Goal: Transaction & Acquisition: Purchase product/service

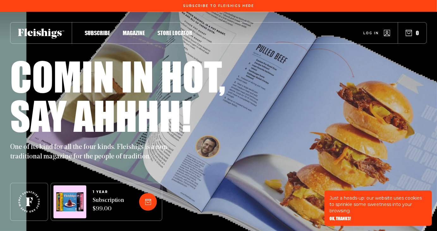
click at [166, 30] on span "Store locator" at bounding box center [175, 26] width 35 height 7
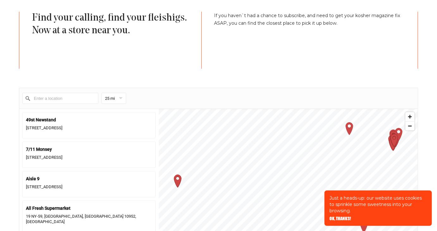
scroll to position [158, 0]
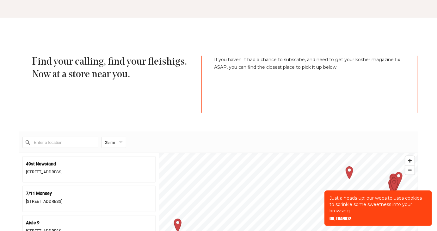
click at [52, 141] on input "Enter a location" at bounding box center [60, 142] width 76 height 11
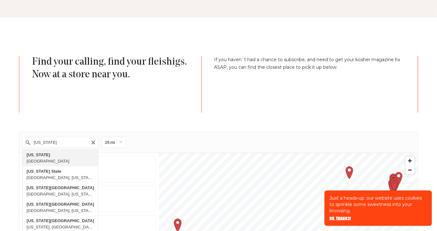
type input "[US_STATE], [GEOGRAPHIC_DATA]"
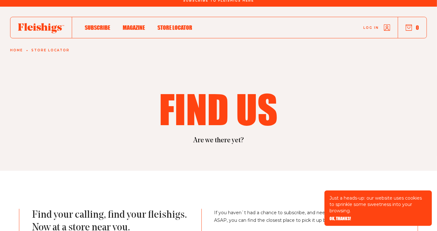
scroll to position [0, 0]
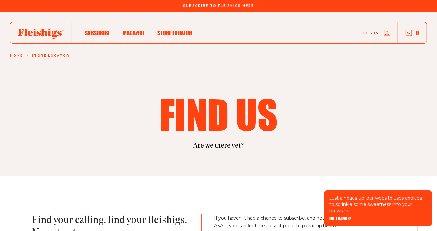
click at [145, 28] on div "Subscribe Magazine Store locator Log in 0" at bounding box center [218, 33] width 417 height 22
click at [139, 30] on span "Magazine" at bounding box center [134, 26] width 22 height 7
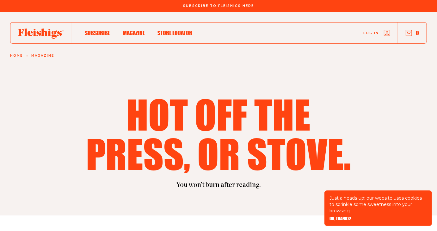
drag, startPoint x: 17, startPoint y: 31, endPoint x: 47, endPoint y: 28, distance: 30.5
click at [46, 29] on div at bounding box center [41, 32] width 62 height 21
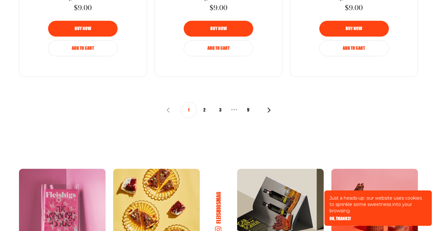
scroll to position [823, 0]
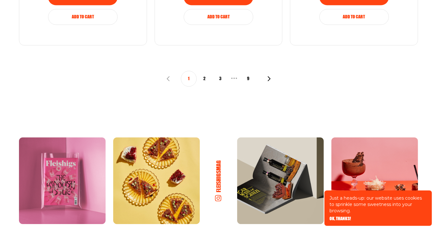
click at [219, 80] on button "3" at bounding box center [221, 79] width 16 height 16
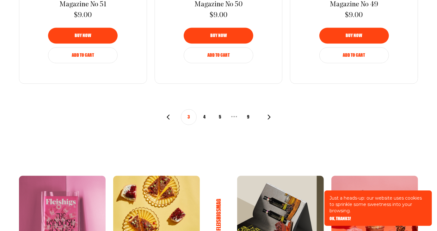
scroll to position [791, 0]
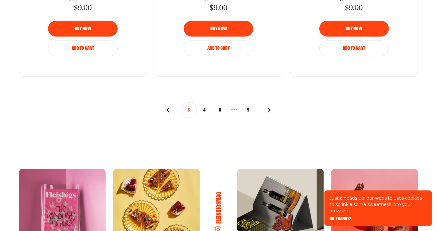
click at [222, 109] on button "5" at bounding box center [221, 110] width 16 height 16
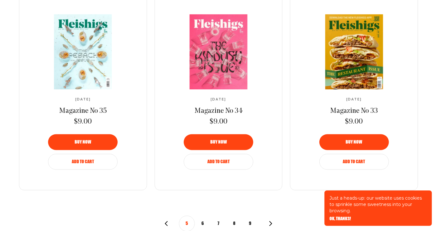
scroll to position [696, 0]
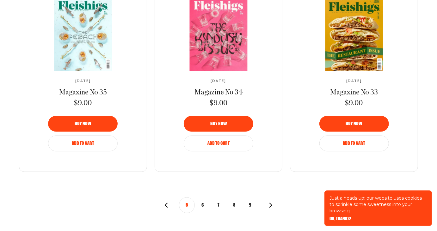
click at [166, 205] on use "button" at bounding box center [166, 205] width 3 height 5
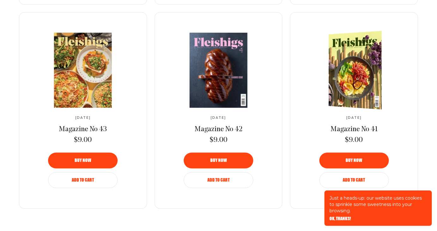
scroll to position [665, 0]
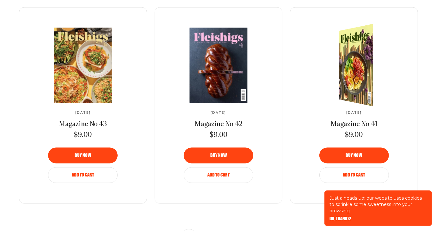
click at [355, 123] on span "Magazine No 41" at bounding box center [354, 124] width 47 height 7
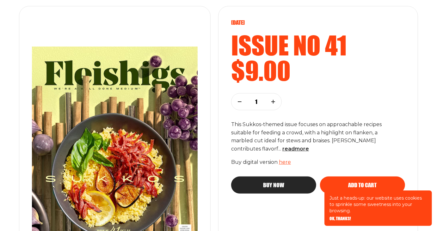
scroll to position [32, 0]
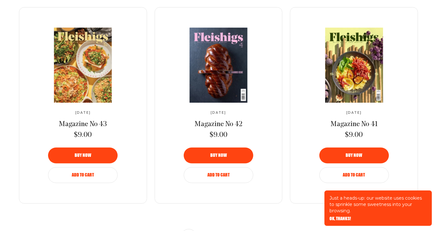
scroll to position [696, 0]
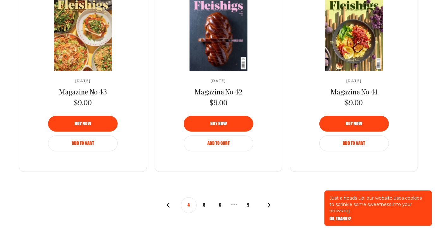
click at [166, 203] on icon "button" at bounding box center [168, 205] width 5 height 5
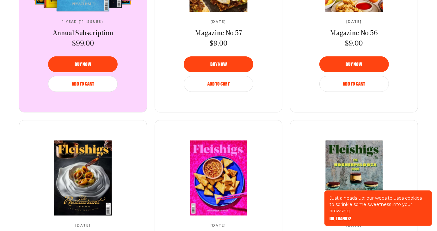
scroll to position [443, 0]
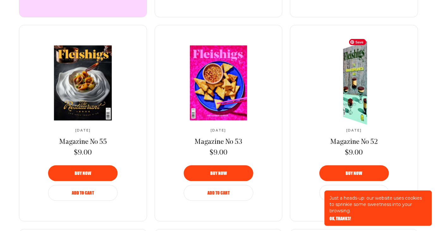
click at [349, 105] on link at bounding box center [355, 83] width 106 height 75
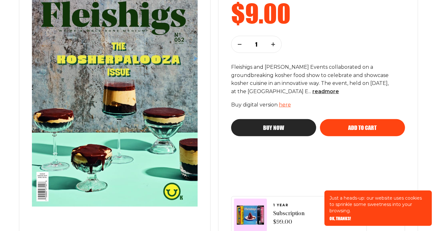
scroll to position [158, 0]
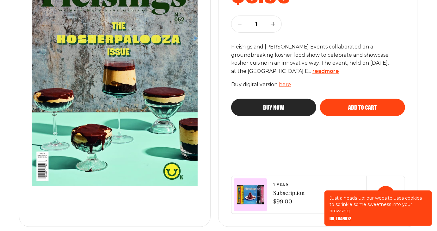
click at [335, 71] on span "read more" at bounding box center [326, 71] width 27 height 6
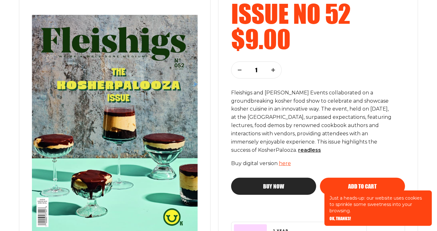
scroll to position [127, 0]
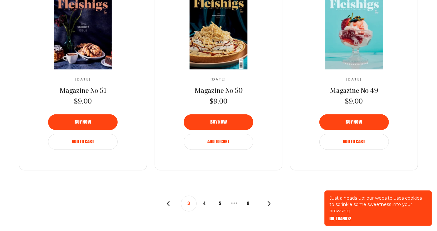
scroll to position [728, 0]
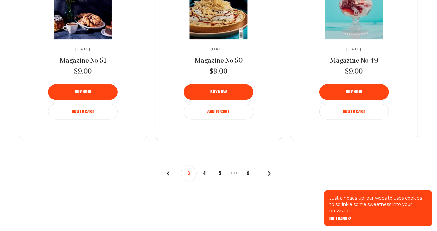
click at [204, 172] on button "4" at bounding box center [205, 174] width 16 height 16
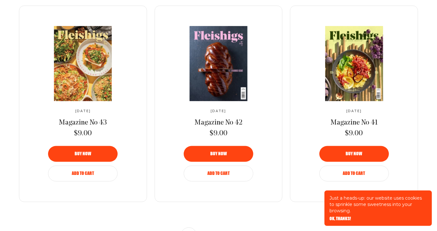
scroll to position [696, 0]
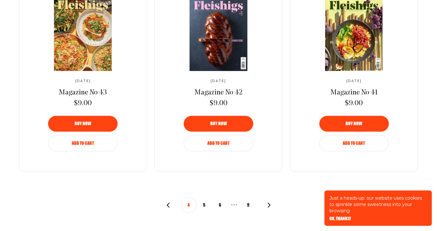
click at [351, 141] on span "Add to Cart" at bounding box center [354, 139] width 22 height 4
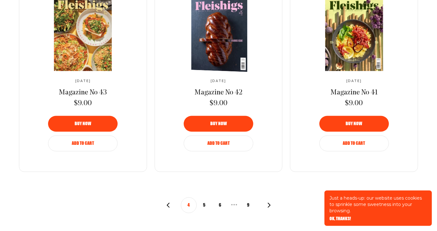
click at [222, 141] on span "Add to Cart" at bounding box center [219, 139] width 22 height 4
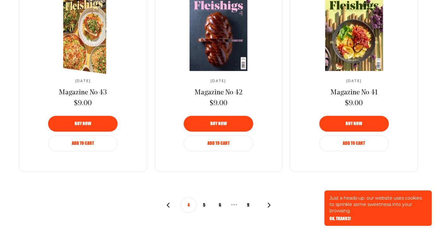
click at [83, 141] on span "Add to Cart" at bounding box center [83, 139] width 22 height 4
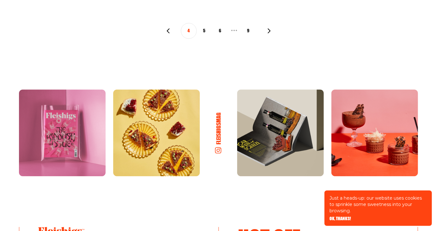
scroll to position [823, 0]
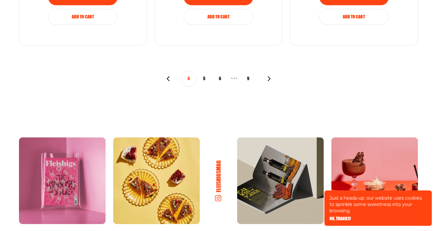
click at [167, 79] on icon "button" at bounding box center [168, 78] width 5 height 5
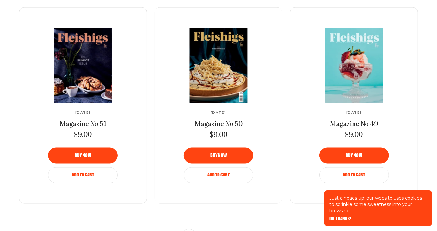
scroll to position [823, 0]
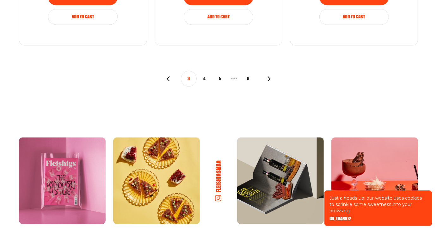
click at [168, 79] on use "button" at bounding box center [168, 78] width 3 height 5
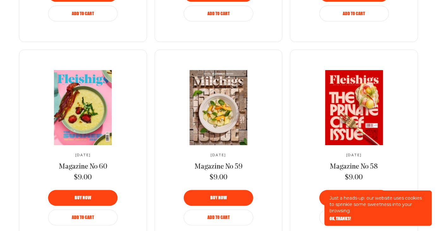
scroll to position [696, 0]
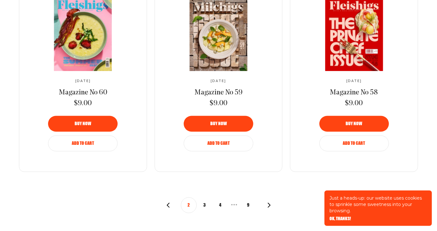
click at [167, 205] on icon "button" at bounding box center [168, 205] width 5 height 5
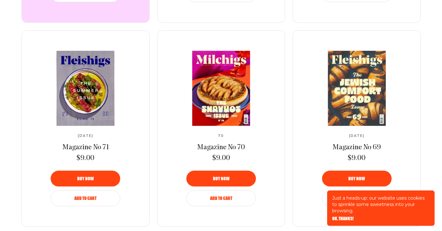
scroll to position [443, 0]
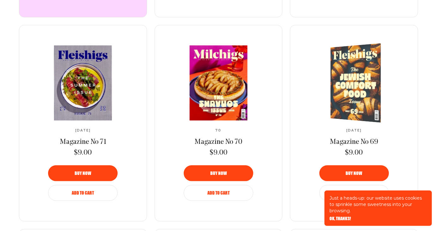
click at [362, 170] on button "Buy now" at bounding box center [355, 173] width 70 height 16
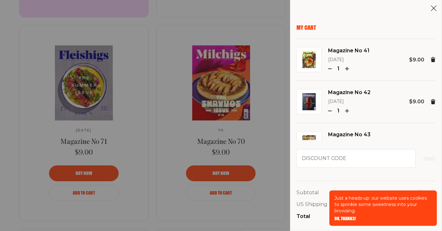
drag, startPoint x: 340, startPoint y: 215, endPoint x: 352, endPoint y: 212, distance: 12.4
click at [340, 216] on div "Just a heads-up: our website uses cookies to sprinkle some sweetness into your …" at bounding box center [384, 207] width 108 height 35
click at [437, 157] on aside "My Cart Magazine No 41 [DATE] 1 $9.00 Magazine No 42 [DATE] 1 $9.00 Magazine No…" at bounding box center [366, 115] width 152 height 231
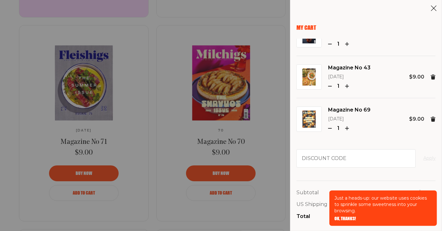
click at [350, 216] on span "OK, THANKS!" at bounding box center [346, 214] width 22 height 4
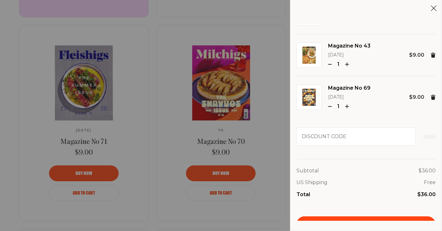
scroll to position [33, 0]
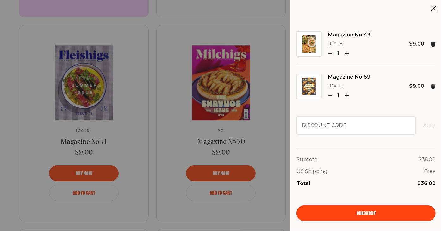
click at [368, 211] on span "Checkout" at bounding box center [366, 208] width 19 height 4
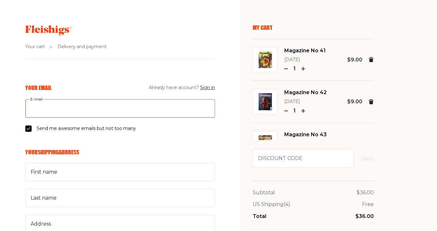
click at [61, 106] on input "E-mail" at bounding box center [120, 108] width 190 height 18
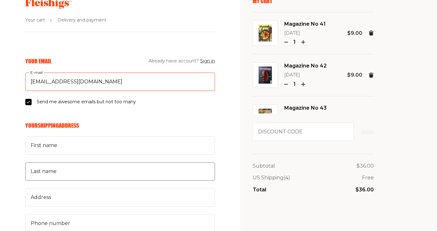
scroll to position [32, 0]
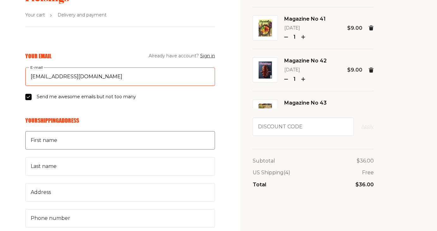
type input "mountainmamaknits@gmail.com"
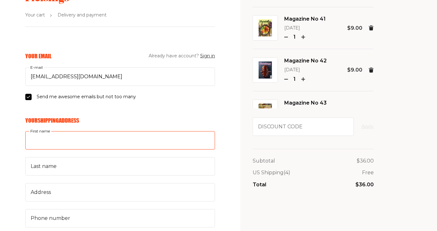
click at [69, 143] on input "First name" at bounding box center [120, 140] width 190 height 18
type input "Tammy"
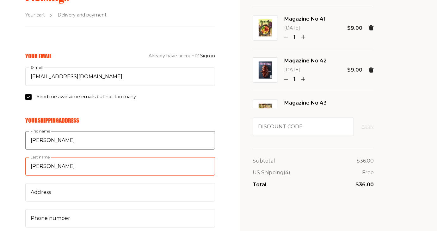
type input "Ellison"
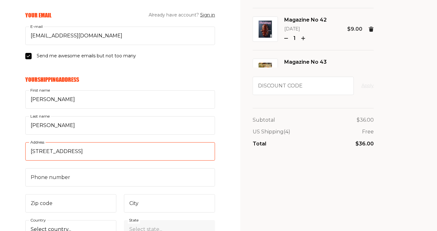
scroll to position [95, 0]
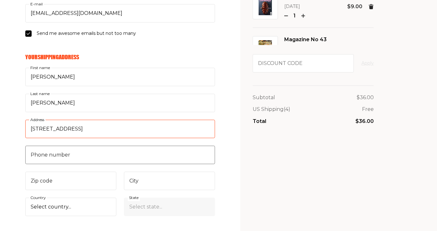
type input "78 Oak Dr"
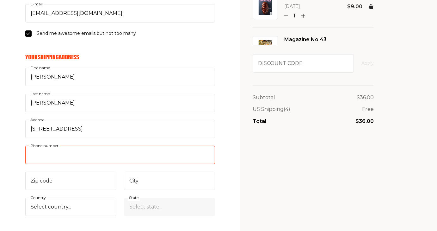
click at [55, 155] on input "Phone number" at bounding box center [120, 155] width 190 height 18
type input "7404415712"
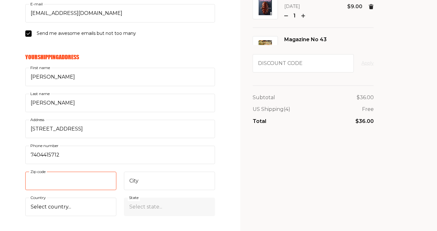
click at [62, 186] on input "Zip code" at bounding box center [70, 181] width 91 height 18
type input "45631"
click at [145, 183] on input "City" at bounding box center [169, 181] width 91 height 18
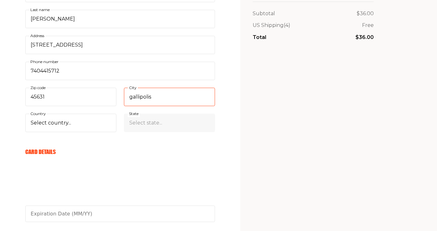
scroll to position [190, 0]
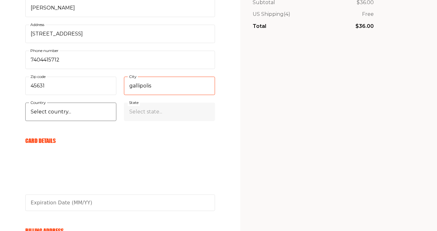
type input "gallipolis"
click at [71, 113] on select "Select country... United States Canada (+$29/subscription) Afghanistan (+$44/su…" at bounding box center [70, 112] width 91 height 18
select select "US"
click at [25, 103] on select "Select country... United States Canada (+$29/subscription) Afghanistan (+$44/su…" at bounding box center [70, 112] width 91 height 18
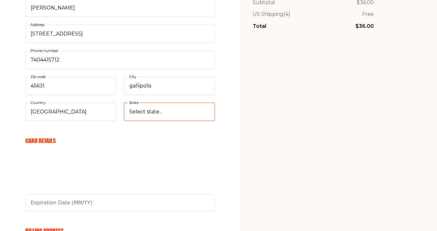
click at [168, 114] on select "Select state... Alabama Alaska American Samoa Arizona Arkansas California Color…" at bounding box center [169, 112] width 91 height 18
select select "[US_STATE]"
click at [154, 112] on select "Select state... Alabama Alaska American Samoa Arizona Arkansas California Color…" at bounding box center [169, 112] width 91 height 18
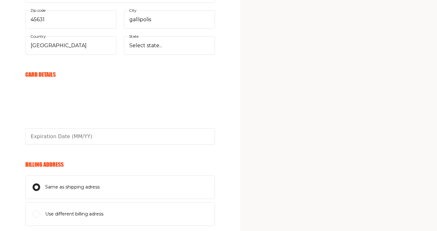
scroll to position [249, 0]
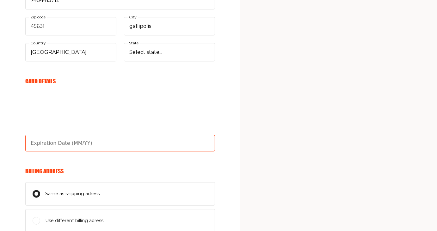
click at [137, 141] on input "text" at bounding box center [120, 143] width 190 height 16
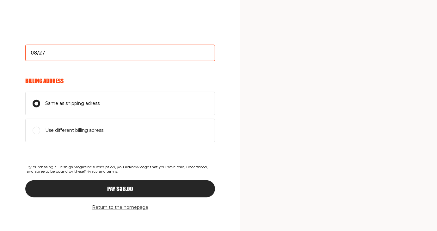
scroll to position [344, 0]
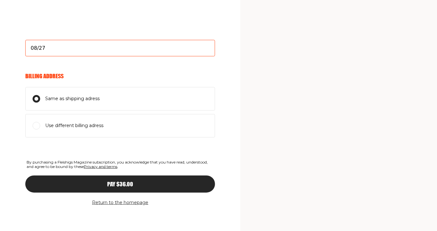
type input "08/27"
click at [101, 184] on div "Pay $36.00" at bounding box center [120, 184] width 165 height 6
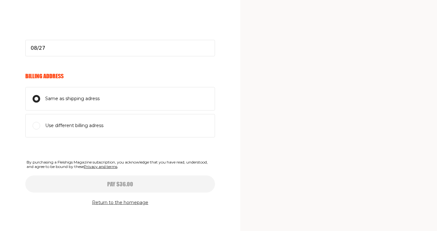
select select
type input "08/27"
